Goal: Information Seeking & Learning: Check status

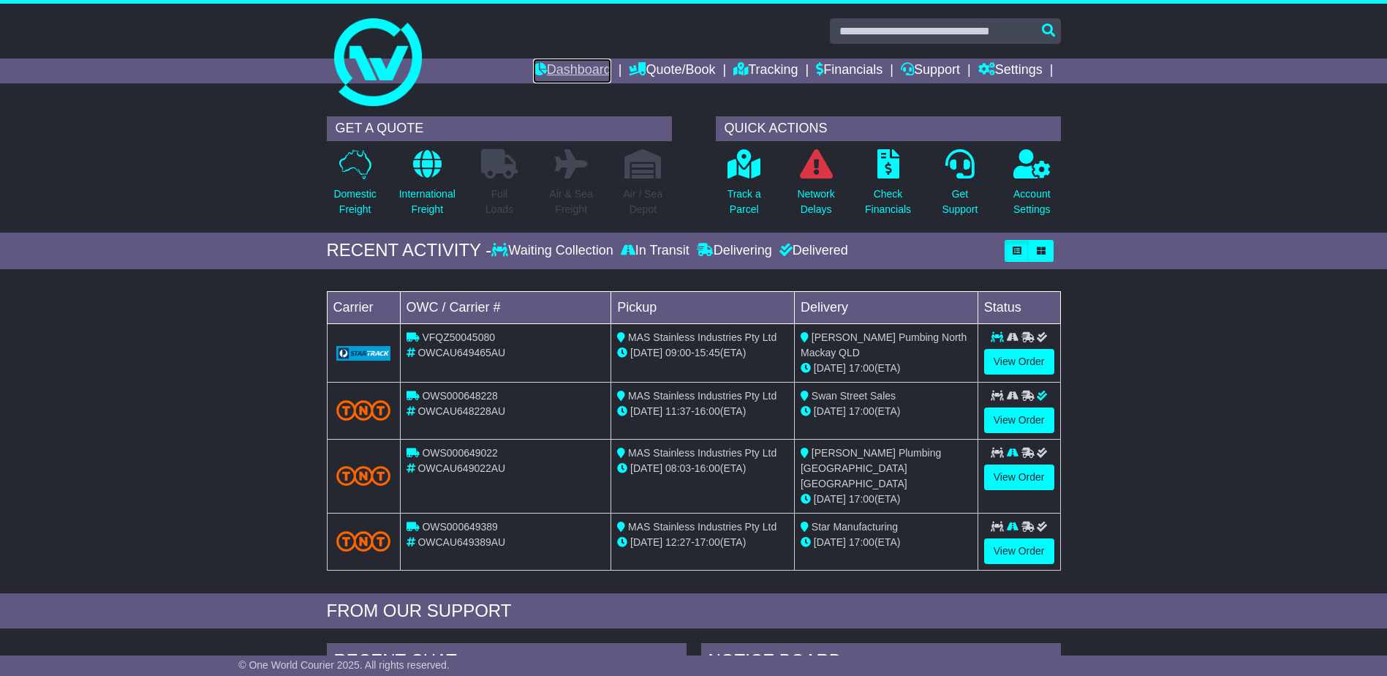
click at [569, 72] on link "Dashboard" at bounding box center [572, 70] width 78 height 25
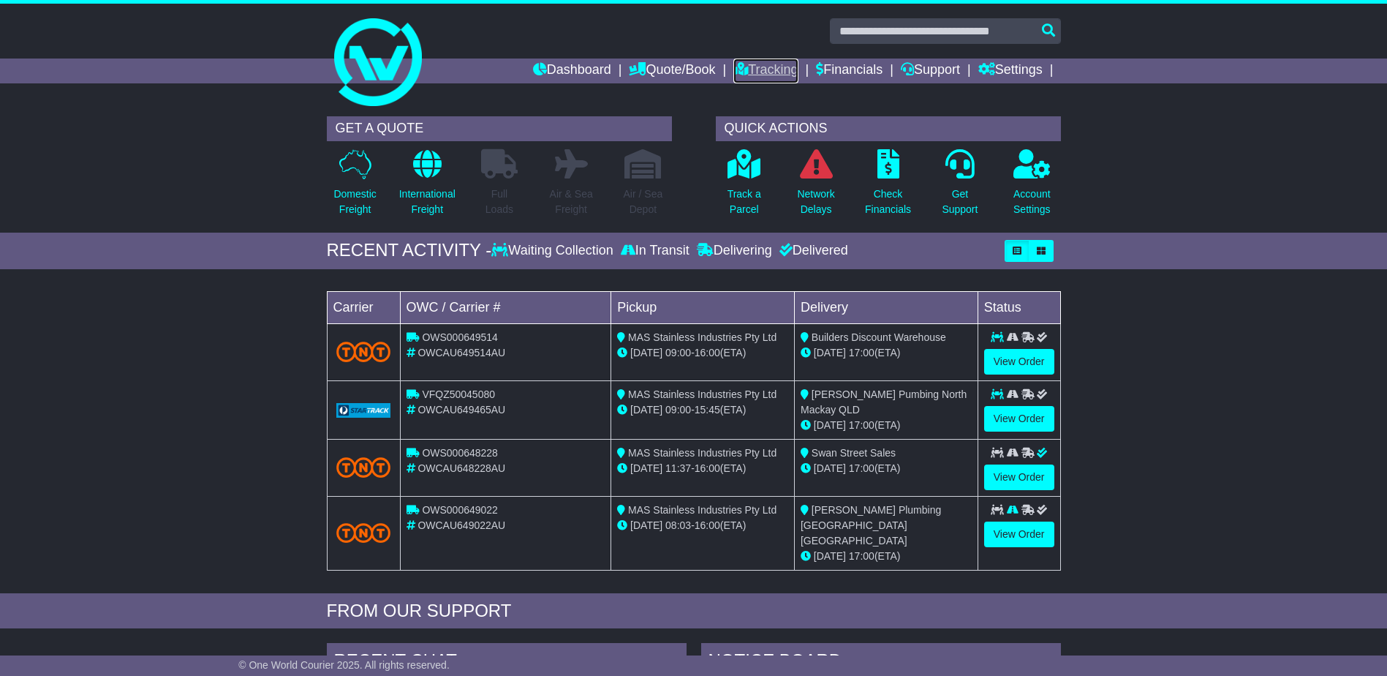
click at [743, 62] on link "Tracking" at bounding box center [765, 70] width 64 height 25
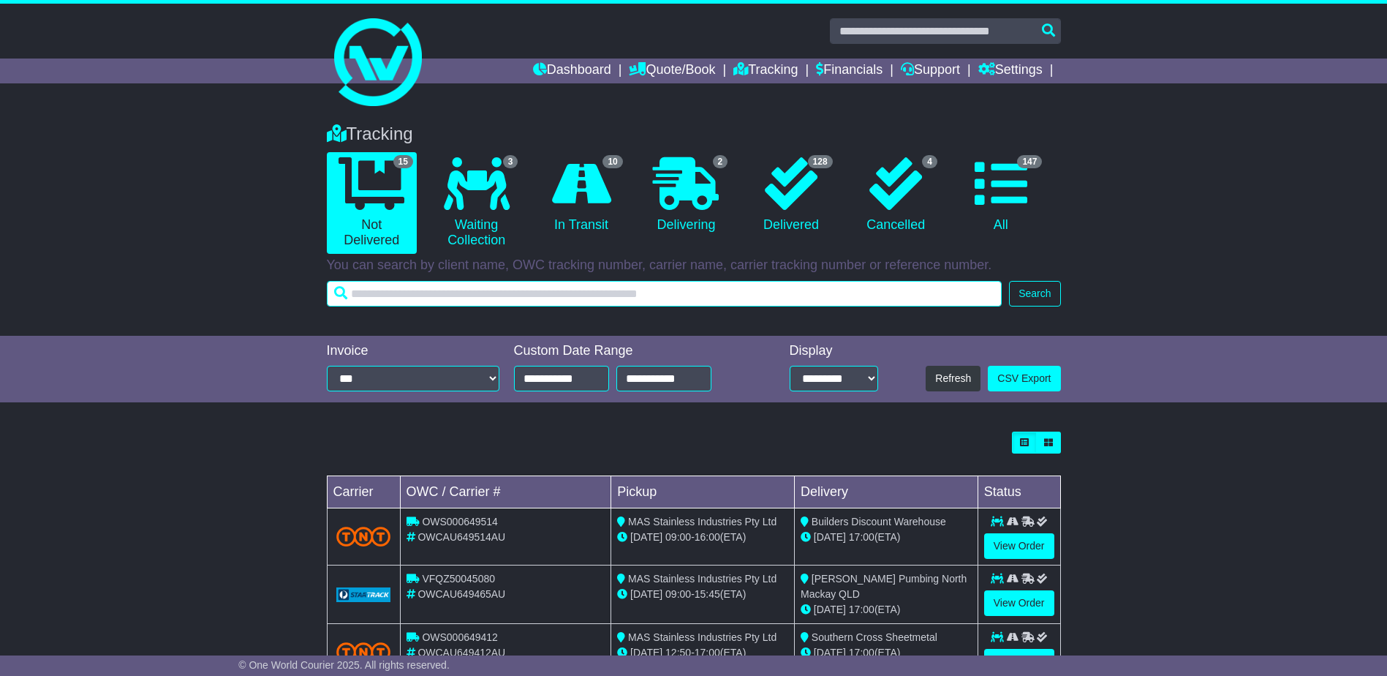
click at [672, 292] on input "text" at bounding box center [665, 294] width 676 height 26
type input "******"
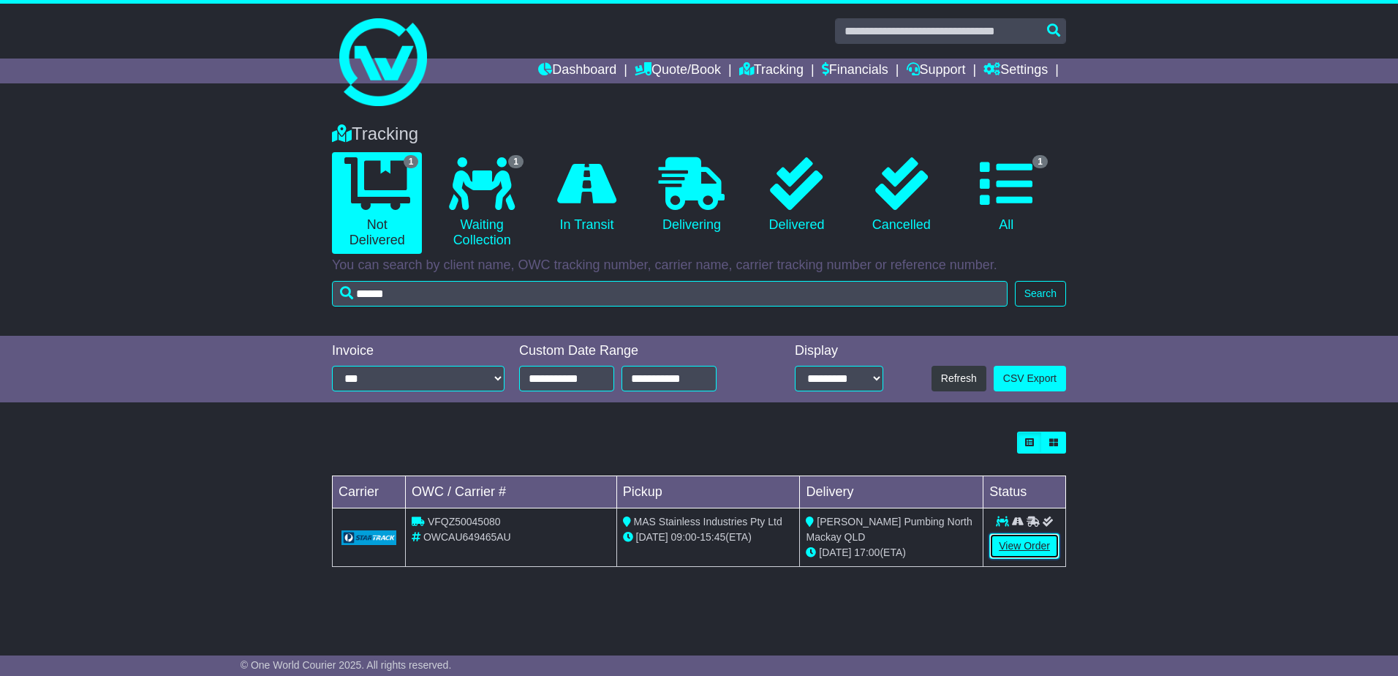
click at [1027, 537] on link "View Order" at bounding box center [1024, 546] width 70 height 26
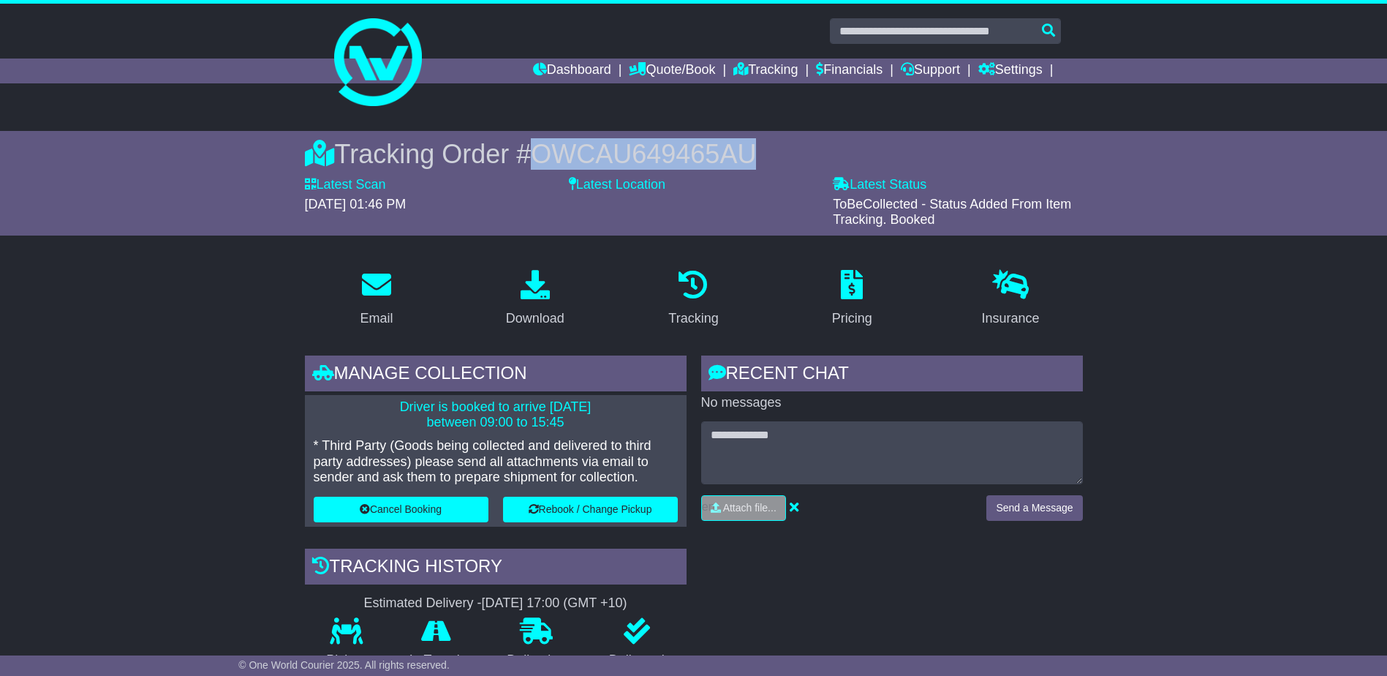
drag, startPoint x: 757, startPoint y: 153, endPoint x: 542, endPoint y: 150, distance: 215.0
click at [542, 150] on div "Tracking Order # OWCAU649465AU" at bounding box center [694, 153] width 778 height 31
copy span "OWCAU649465AU"
click at [741, 67] on link "Tracking" at bounding box center [765, 70] width 64 height 25
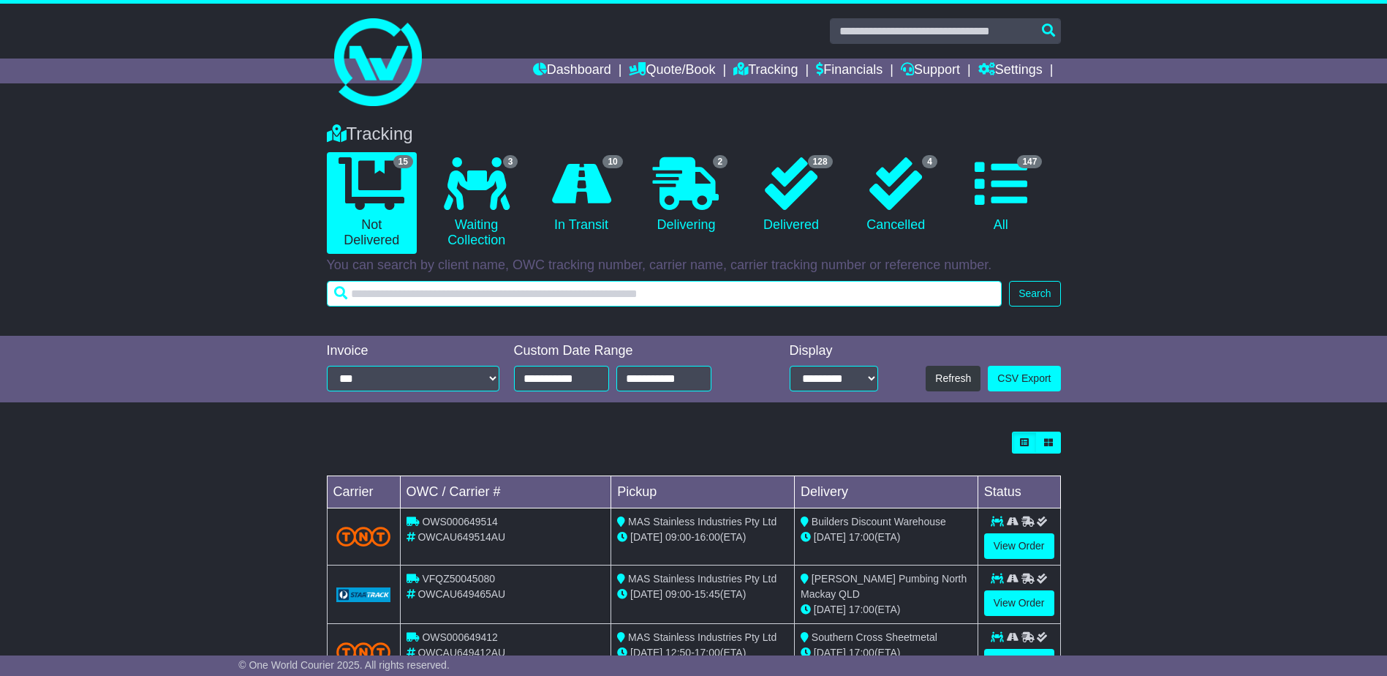
click at [678, 293] on input "text" at bounding box center [665, 294] width 676 height 26
type input "******"
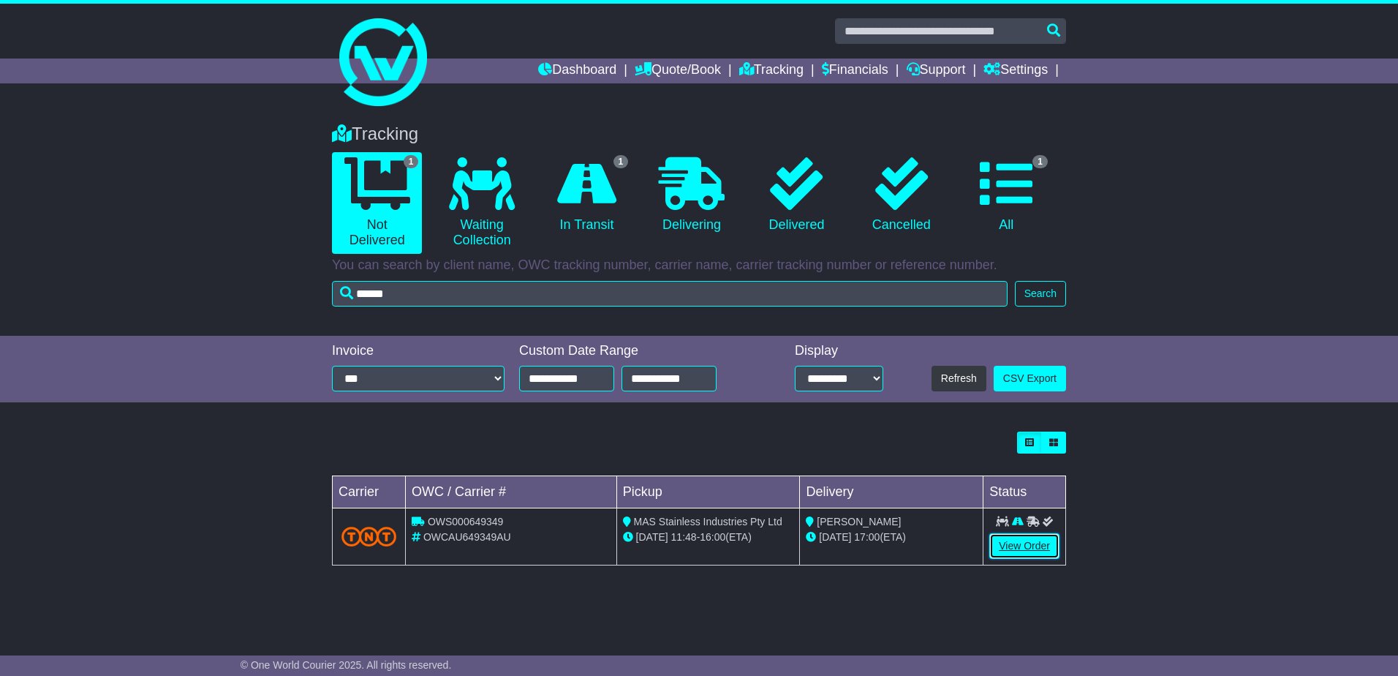
click at [1018, 537] on link "View Order" at bounding box center [1024, 546] width 70 height 26
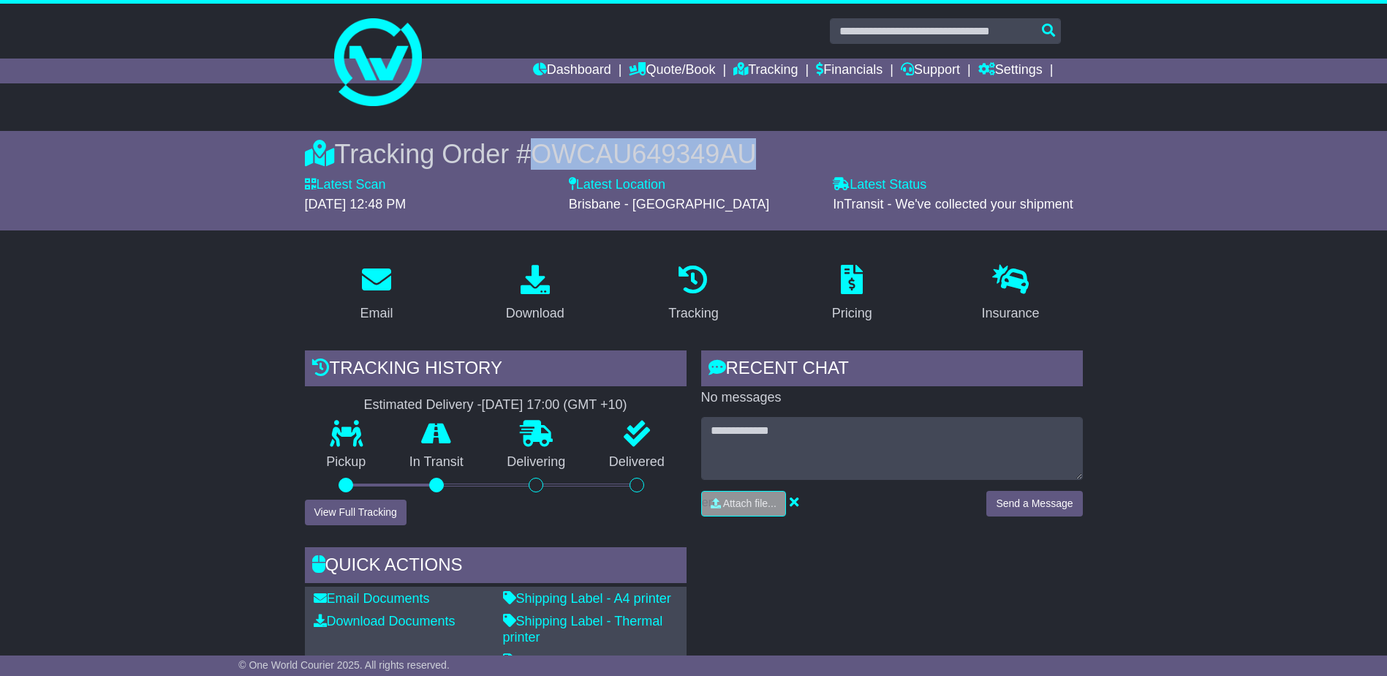
drag, startPoint x: 743, startPoint y: 156, endPoint x: 534, endPoint y: 148, distance: 209.2
click at [534, 148] on span "OWCAU649349AU" at bounding box center [643, 154] width 225 height 30
drag, startPoint x: 534, startPoint y: 148, endPoint x: 568, endPoint y: 145, distance: 33.8
copy span "OWCAU649349AU"
drag, startPoint x: 1129, startPoint y: 287, endPoint x: 1181, endPoint y: 322, distance: 62.7
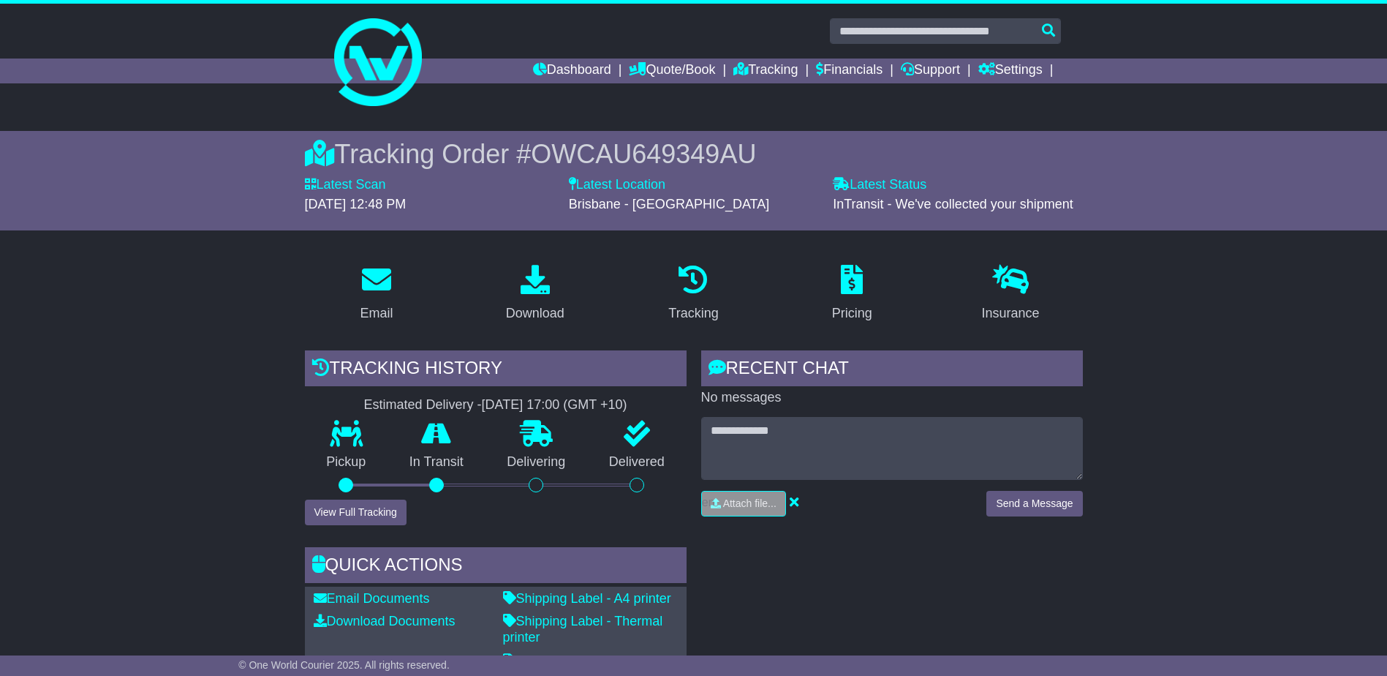
click at [767, 75] on link "Tracking" at bounding box center [765, 70] width 64 height 25
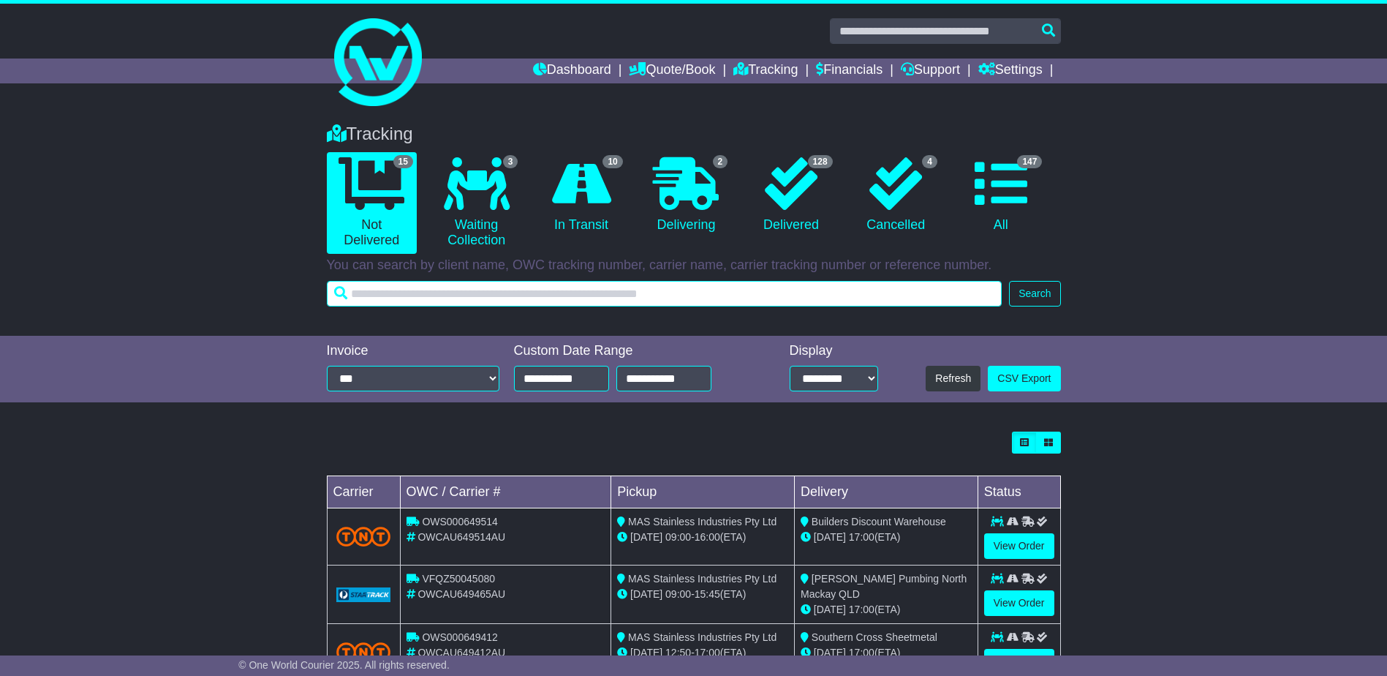
click at [763, 292] on input "text" at bounding box center [665, 294] width 676 height 26
type input "******"
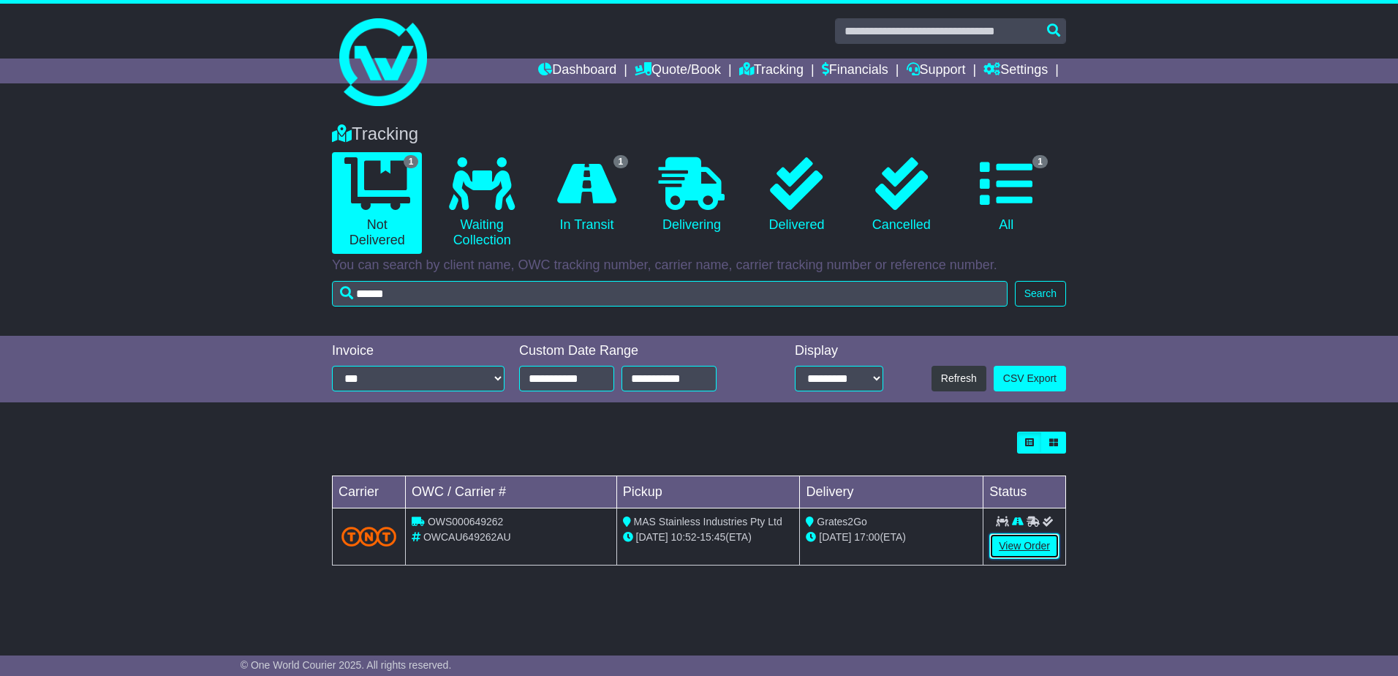
click at [1022, 542] on link "View Order" at bounding box center [1024, 546] width 70 height 26
